Goal: Task Accomplishment & Management: Manage account settings

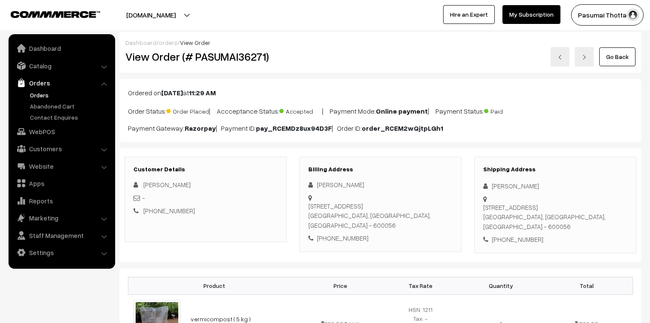
scroll to position [102, 0]
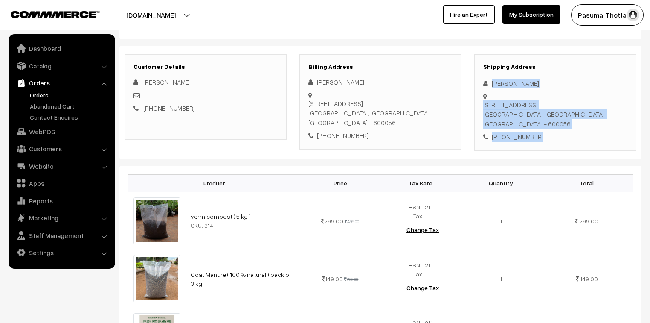
drag, startPoint x: 488, startPoint y: 82, endPoint x: 557, endPoint y: 135, distance: 86.7
click at [557, 135] on div "Shipping Address Roopa Maharajan 2/221, Perumal Kovil Street, Srinivasapuram, I…" at bounding box center [556, 102] width 162 height 96
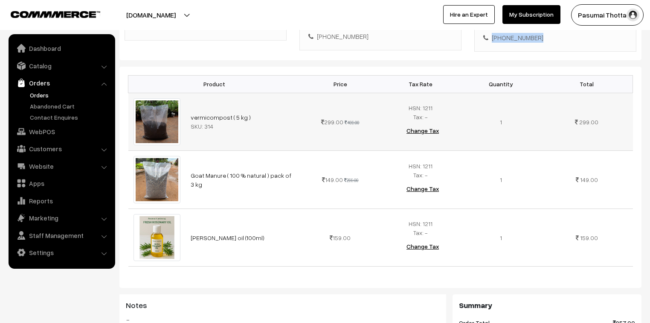
scroll to position [205, 0]
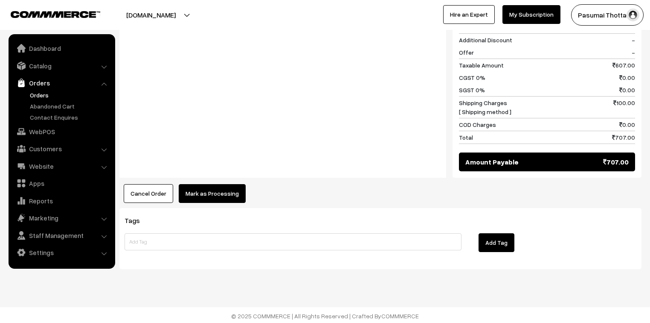
click at [227, 186] on button "Mark as Processing" at bounding box center [212, 193] width 67 height 19
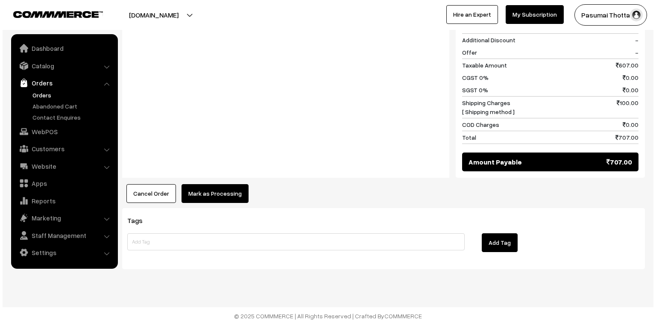
scroll to position [511, 0]
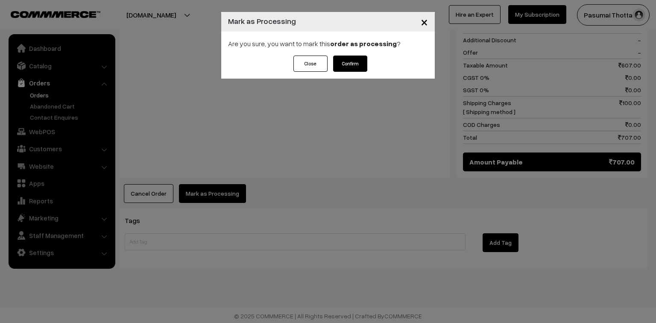
click at [351, 65] on button "Confirm" at bounding box center [350, 63] width 34 height 16
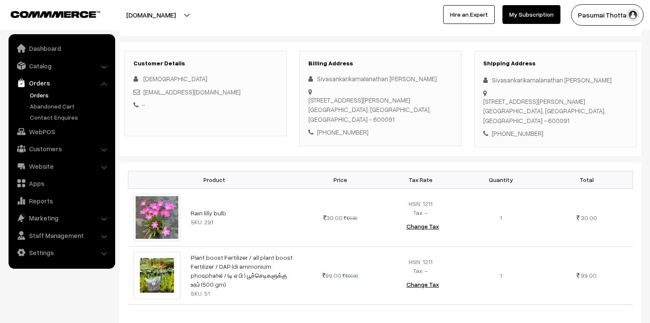
scroll to position [68, 0]
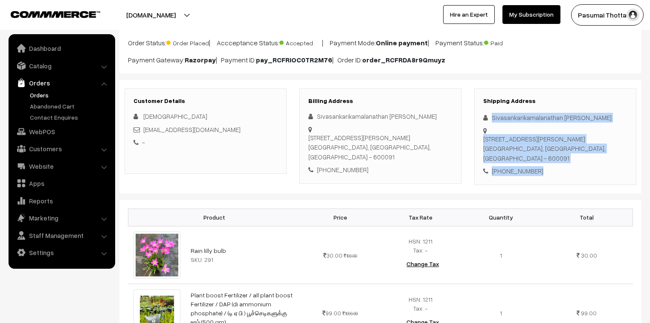
drag, startPoint x: 492, startPoint y: 118, endPoint x: 550, endPoint y: 175, distance: 81.2
click at [550, 175] on div "Shipping Address Sivasankarikamalanathan [PERSON_NAME] [STREET_ADDRESS][PERSON_…" at bounding box center [556, 136] width 162 height 96
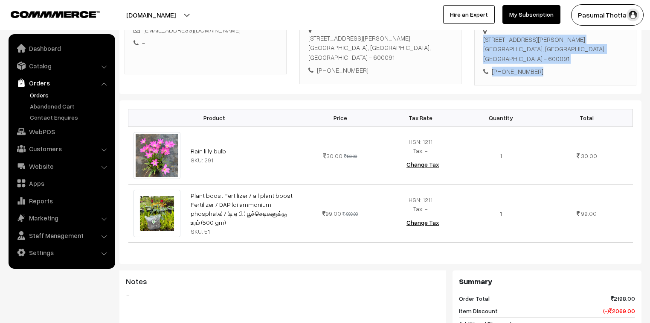
scroll to position [171, 0]
